Goal: Check status: Check status

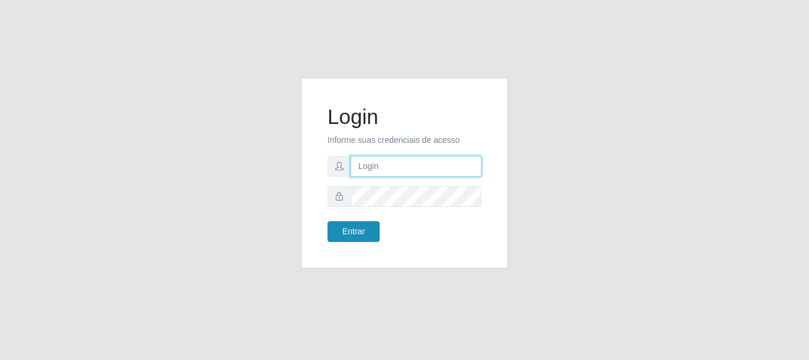
type input "caio@B1"
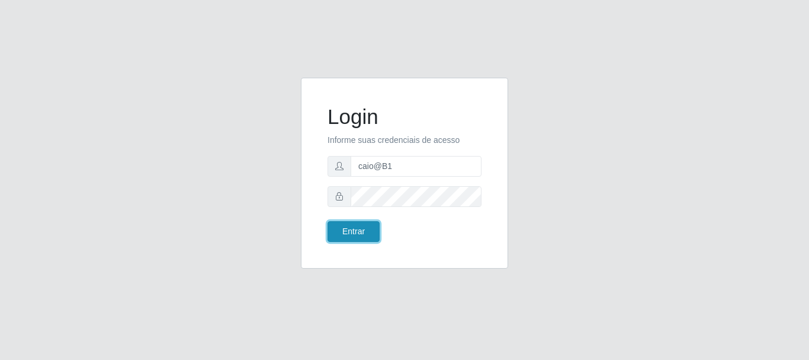
click at [344, 234] on button "Entrar" at bounding box center [354, 231] width 52 height 21
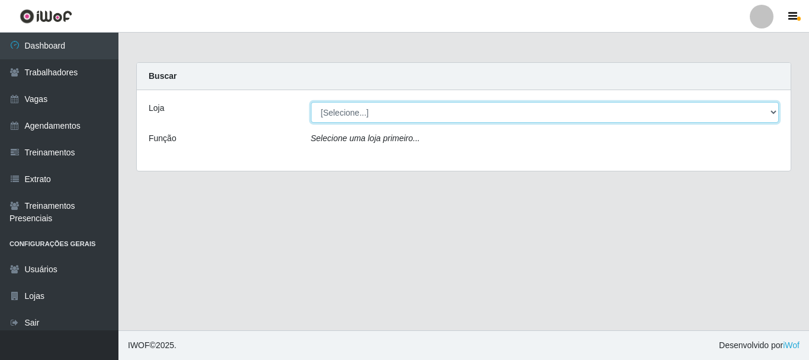
click at [508, 116] on select "[Selecione...] Bemais Supermercados - B1 [GEOGRAPHIC_DATA]" at bounding box center [545, 112] width 469 height 21
select select "403"
click at [311, 102] on select "[Selecione...] Bemais Supermercados - B1 [GEOGRAPHIC_DATA]" at bounding box center [545, 112] width 469 height 21
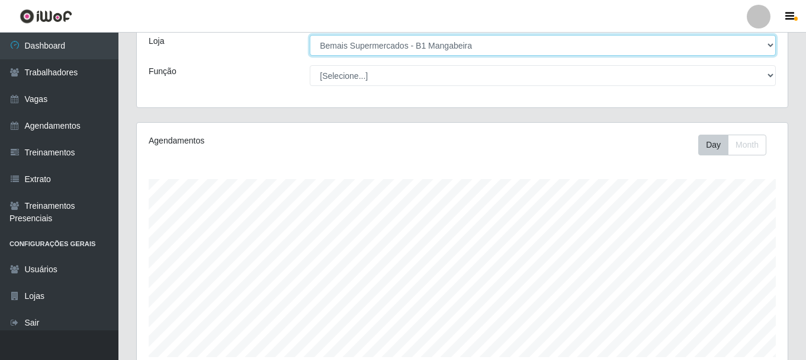
scroll to position [216, 0]
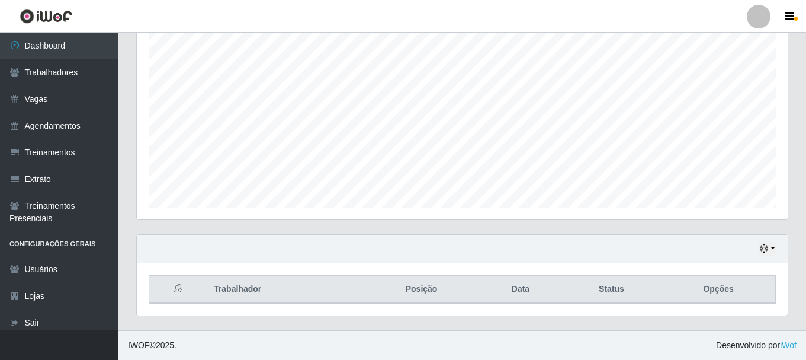
click at [777, 256] on div "Hoje 1 dia 3 dias 1 Semana Não encerrados" at bounding box center [462, 249] width 651 height 28
click at [777, 250] on div "Hoje 1 dia 3 dias 1 Semana Não encerrados" at bounding box center [462, 249] width 651 height 28
click at [767, 247] on icon "button" at bounding box center [764, 248] width 8 height 8
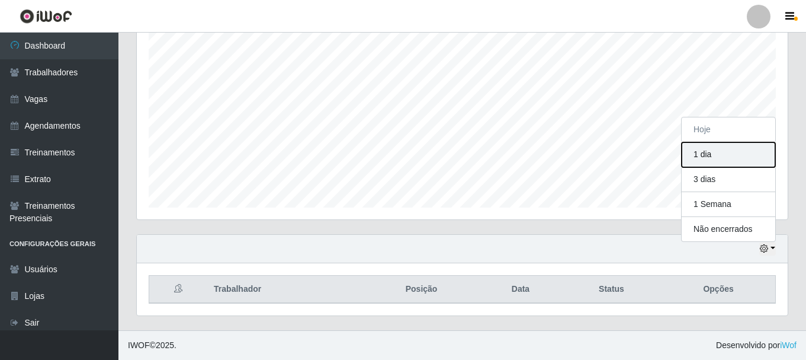
click at [710, 150] on button "1 dia" at bounding box center [729, 154] width 94 height 25
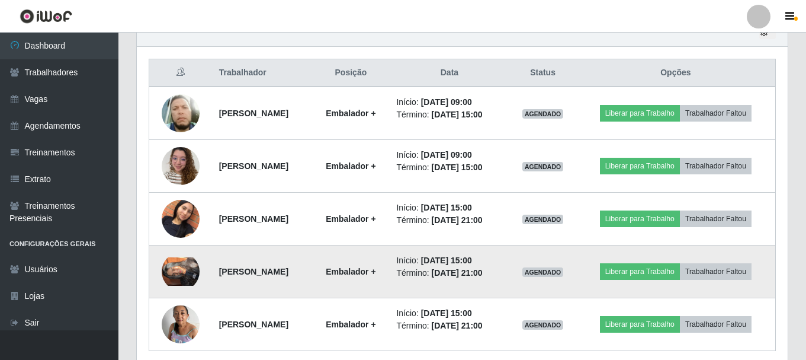
scroll to position [453, 0]
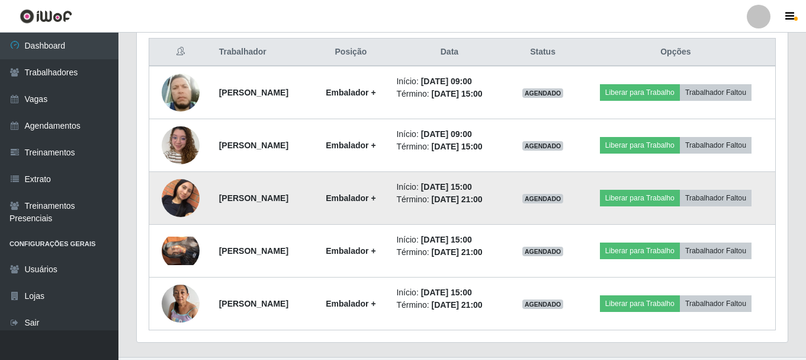
click at [188, 188] on img at bounding box center [181, 198] width 38 height 68
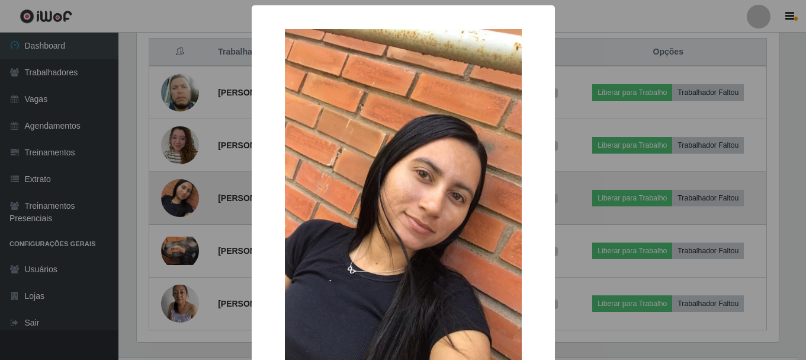
scroll to position [246, 645]
click at [188, 188] on div "× OK Cancel" at bounding box center [404, 180] width 809 height 360
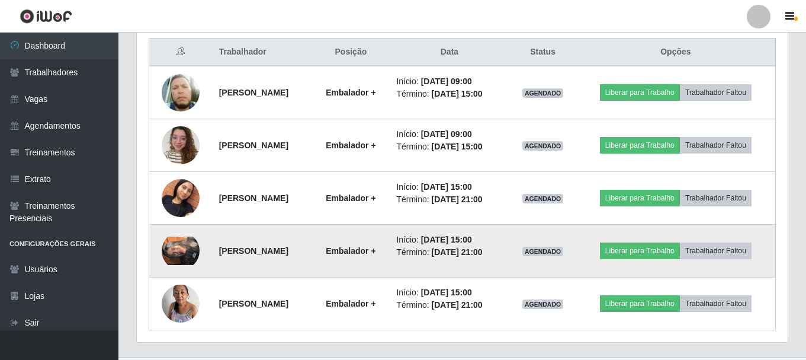
scroll to position [246, 651]
click at [184, 251] on img at bounding box center [181, 250] width 38 height 28
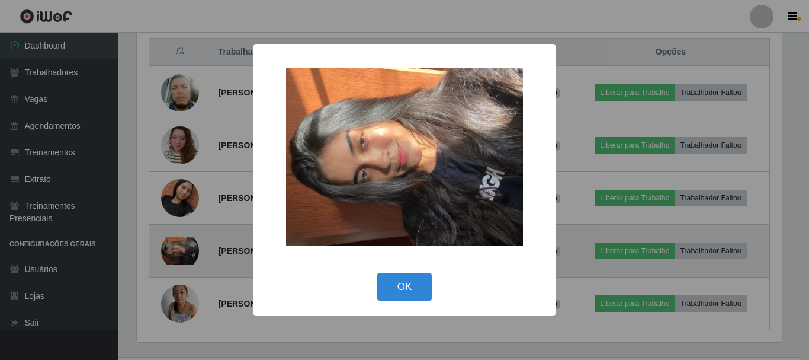
click at [184, 251] on div "× OK Cancel" at bounding box center [404, 180] width 809 height 360
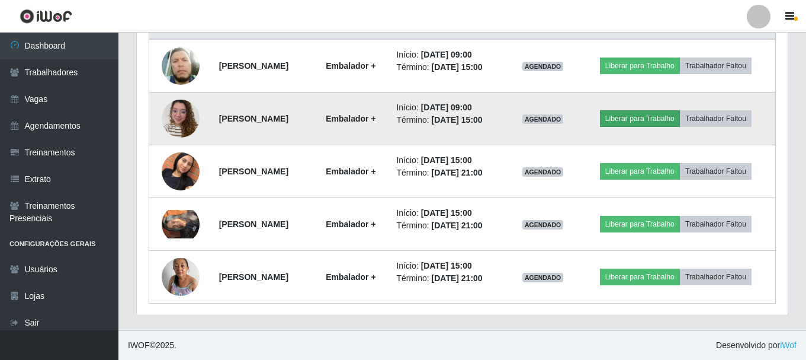
scroll to position [421, 0]
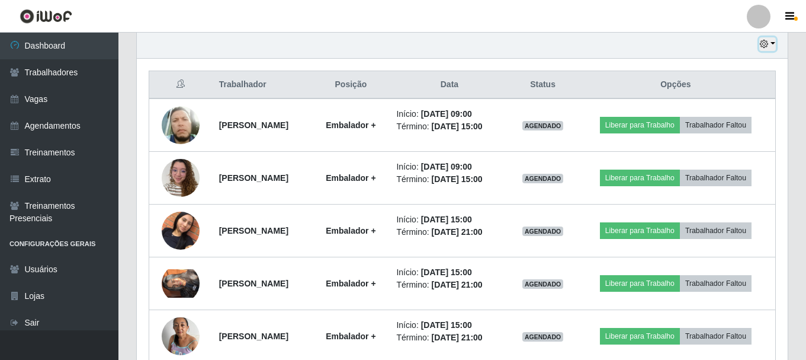
click at [768, 46] on icon "button" at bounding box center [764, 44] width 8 height 8
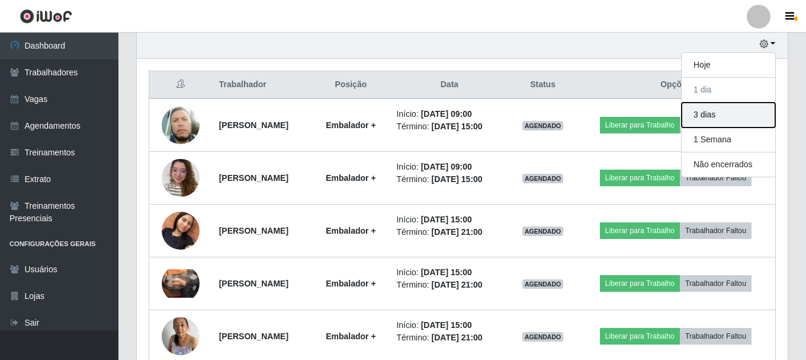
click at [713, 114] on button "3 dias" at bounding box center [729, 115] width 94 height 25
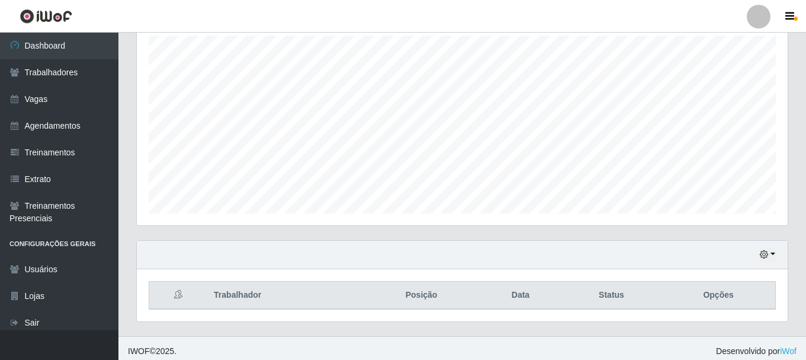
scroll to position [216, 0]
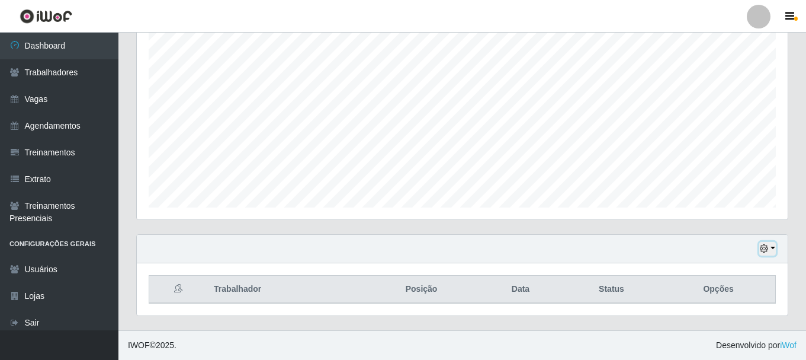
click at [762, 252] on icon "button" at bounding box center [764, 248] width 8 height 8
click at [536, 222] on div "Agendamentos Day Month 20/09 Agendamentos 30" at bounding box center [462, 103] width 670 height 261
click at [767, 251] on icon "button" at bounding box center [764, 248] width 8 height 8
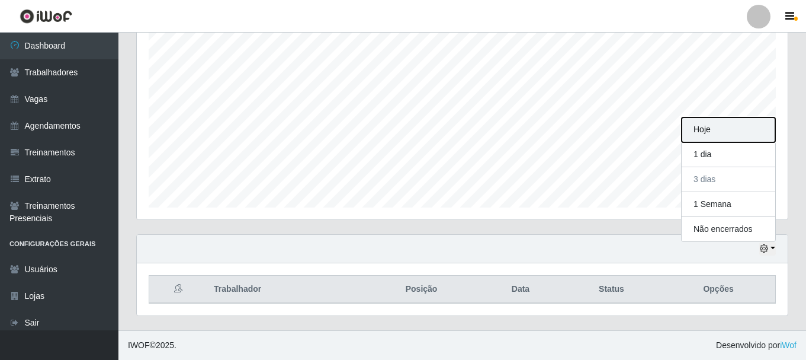
click at [723, 136] on button "Hoje" at bounding box center [729, 129] width 94 height 25
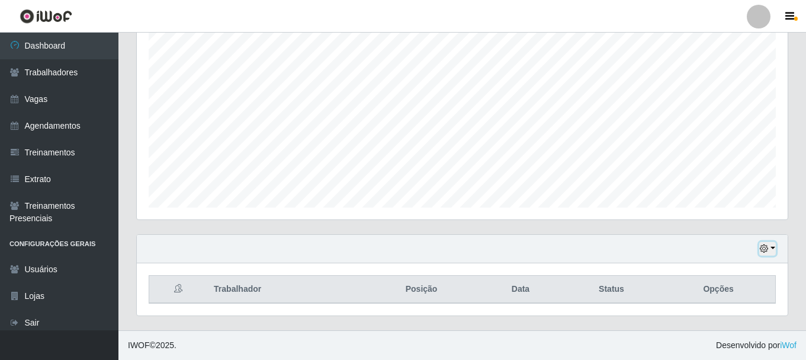
click at [760, 243] on button "button" at bounding box center [768, 249] width 17 height 14
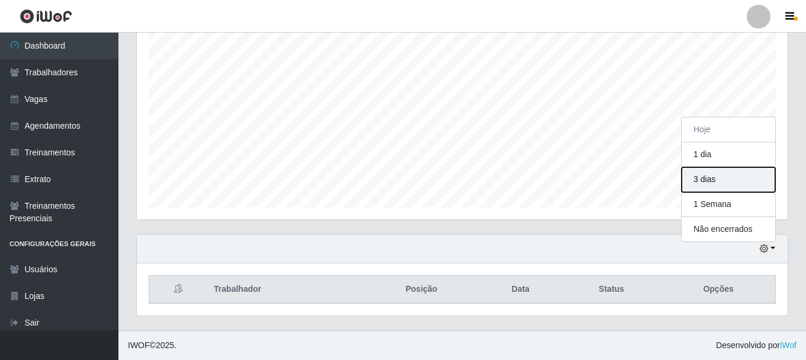
click at [720, 184] on button "3 dias" at bounding box center [729, 179] width 94 height 25
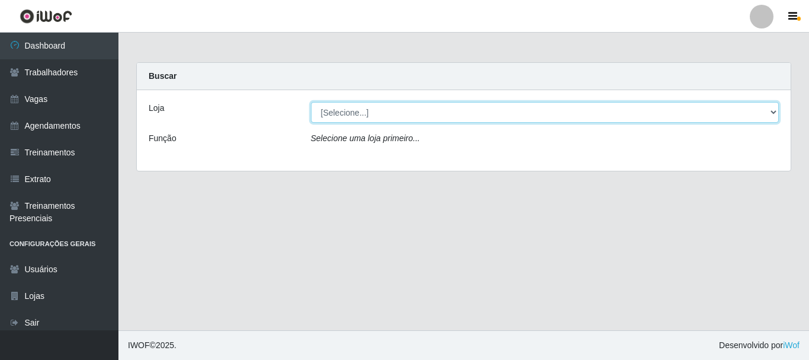
click at [452, 110] on select "[Selecione...] Bemais Supermercados - B1 [GEOGRAPHIC_DATA]" at bounding box center [545, 112] width 469 height 21
select select "403"
click at [311, 102] on select "[Selecione...] Bemais Supermercados - B1 [GEOGRAPHIC_DATA]" at bounding box center [545, 112] width 469 height 21
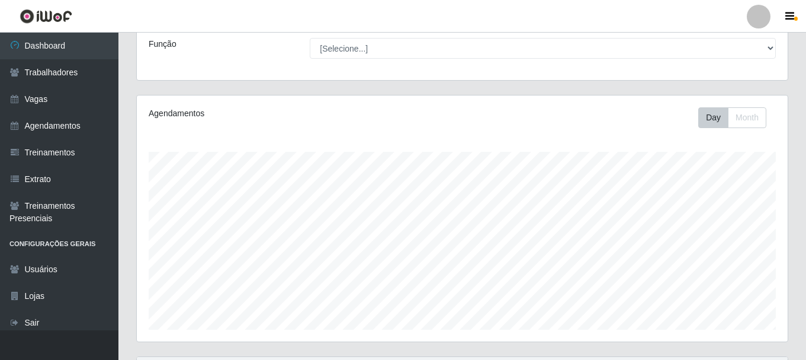
scroll to position [216, 0]
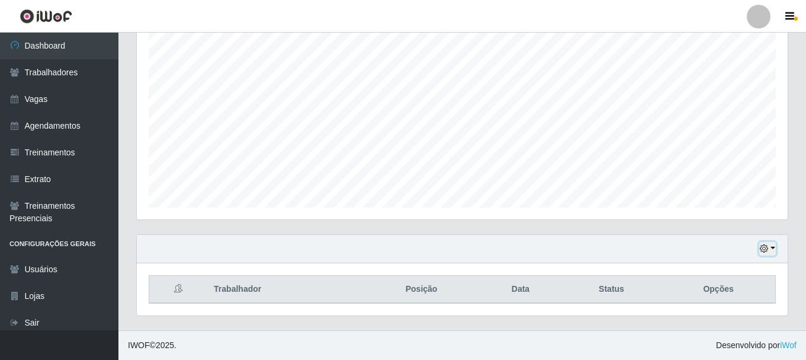
click at [764, 245] on icon "button" at bounding box center [764, 248] width 8 height 8
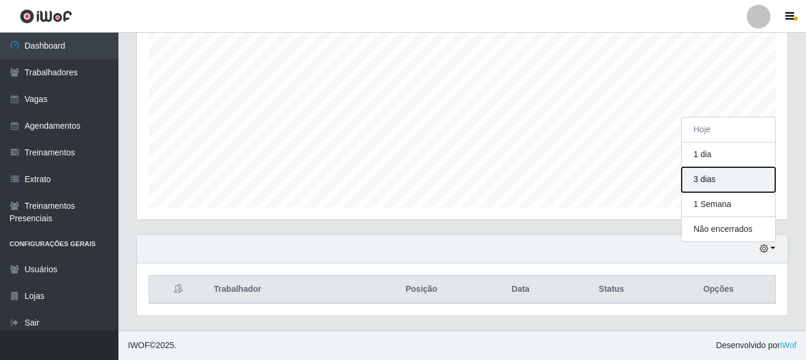
click at [721, 181] on button "3 dias" at bounding box center [729, 179] width 94 height 25
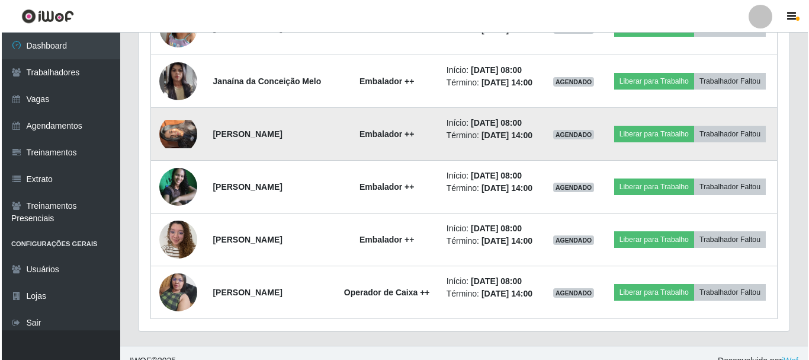
scroll to position [750, 0]
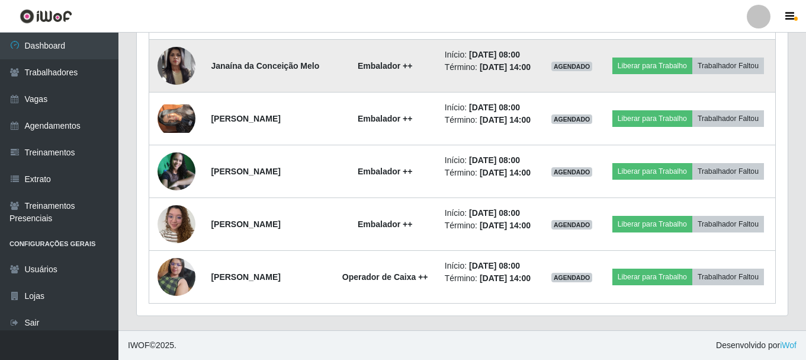
click at [165, 100] on img at bounding box center [177, 66] width 38 height 68
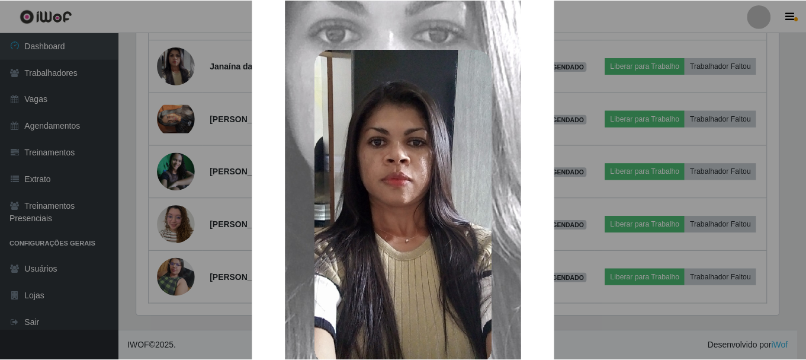
scroll to position [59, 0]
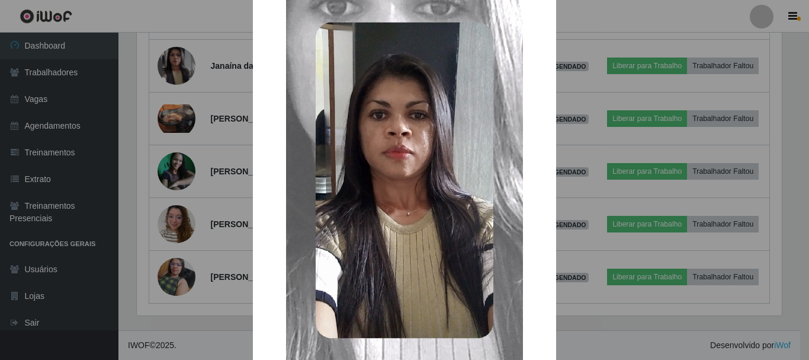
click at [179, 110] on div "× OK Cancel" at bounding box center [404, 180] width 809 height 360
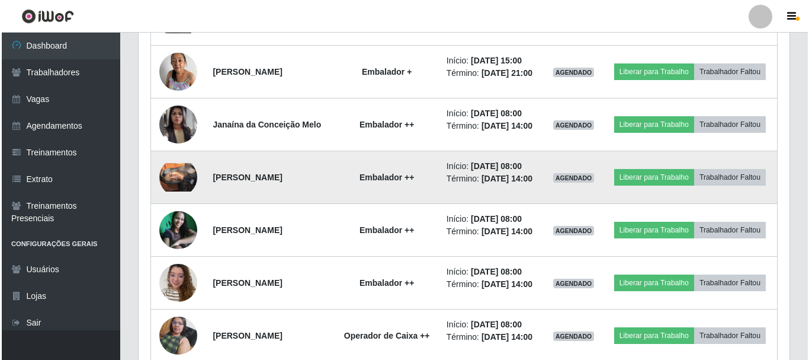
scroll to position [714, 0]
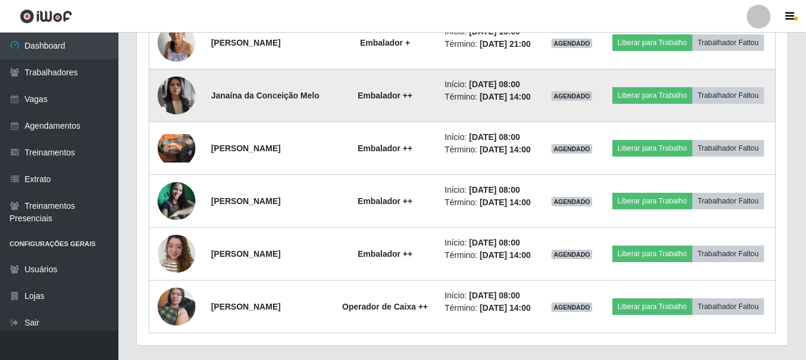
click at [184, 129] on img at bounding box center [177, 96] width 38 height 68
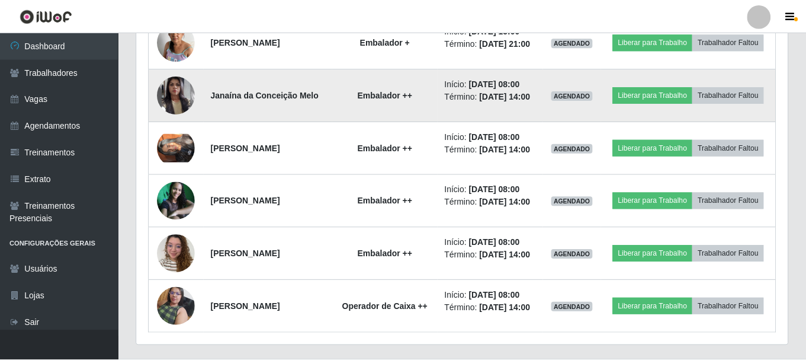
scroll to position [246, 645]
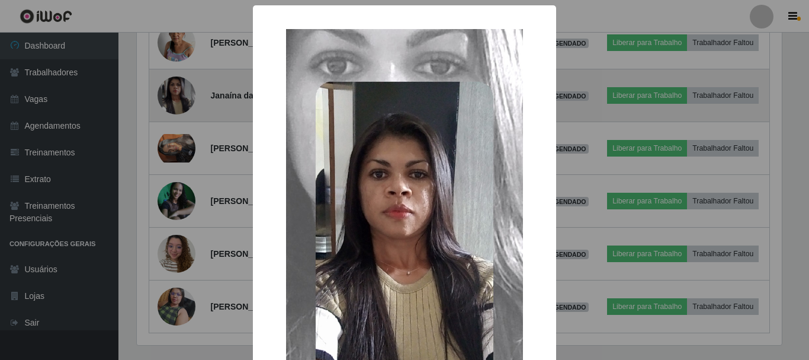
click at [184, 144] on div "× OK Cancel" at bounding box center [404, 180] width 809 height 360
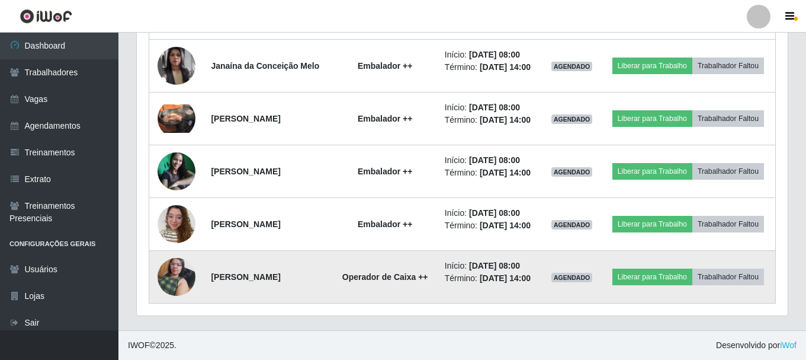
scroll to position [832, 0]
click at [178, 254] on img at bounding box center [177, 276] width 38 height 50
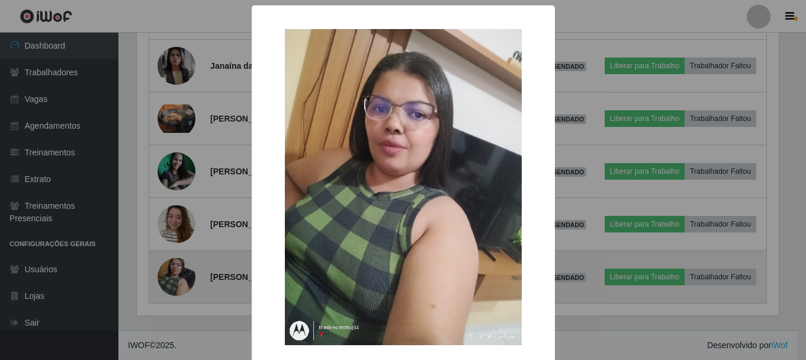
scroll to position [246, 645]
click at [178, 254] on div "× OK Cancel" at bounding box center [404, 180] width 809 height 360
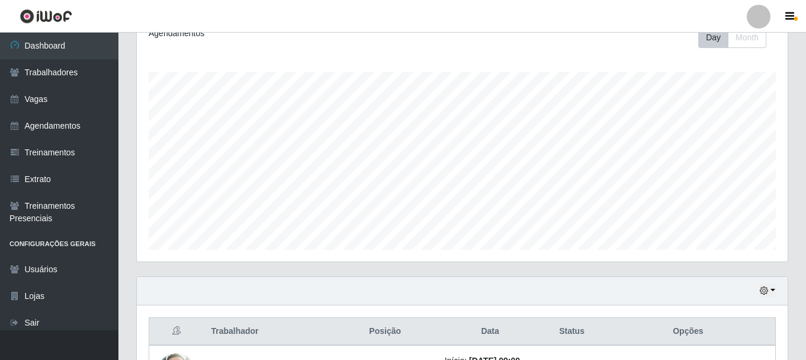
scroll to position [121, 0]
